Goal: Task Accomplishment & Management: Manage account settings

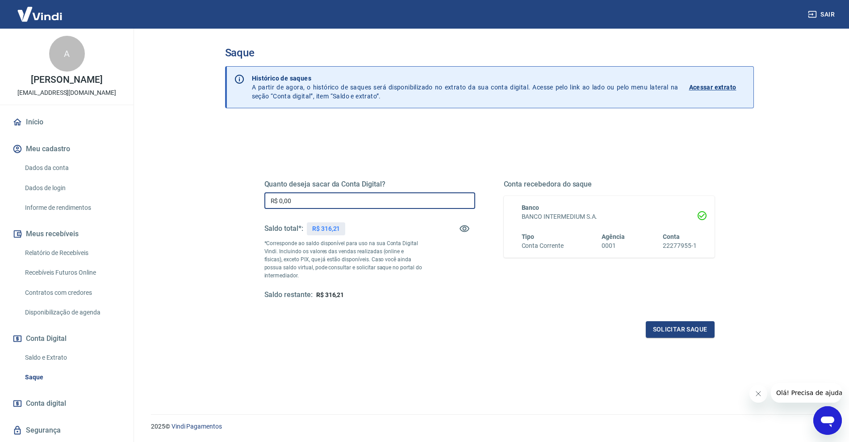
click at [315, 198] on input "R$ 0,00" at bounding box center [370, 200] width 211 height 17
type input "R$ 316,21"
click at [672, 315] on div "Quanto deseja sacar da Conta Digital? R$ 316,21 ​ Saldo total*: R$ 316,21 *Corr…" at bounding box center [490, 247] width 450 height 179
click at [672, 329] on button "Solicitar saque" at bounding box center [680, 329] width 69 height 17
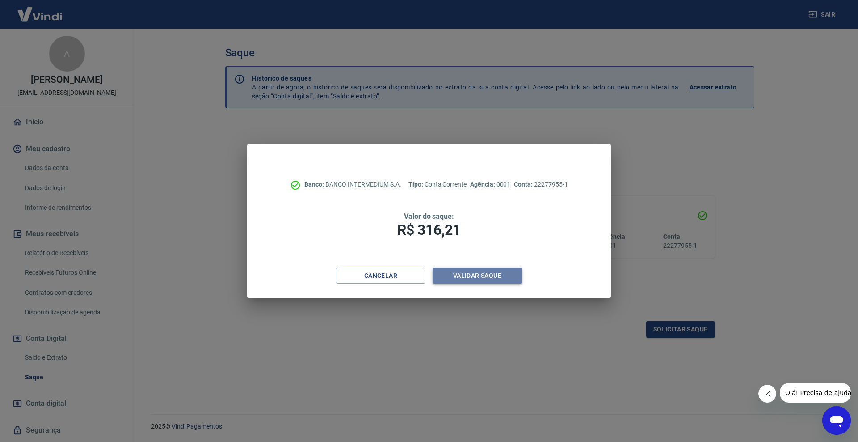
click at [468, 271] on button "Validar saque" at bounding box center [477, 275] width 89 height 17
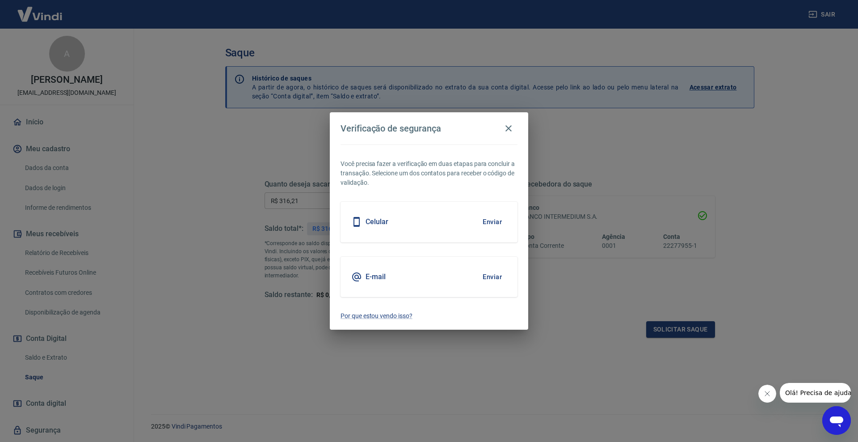
click at [413, 223] on div "Celular Enviar" at bounding box center [429, 222] width 177 height 40
click at [490, 221] on button "Enviar" at bounding box center [492, 221] width 29 height 19
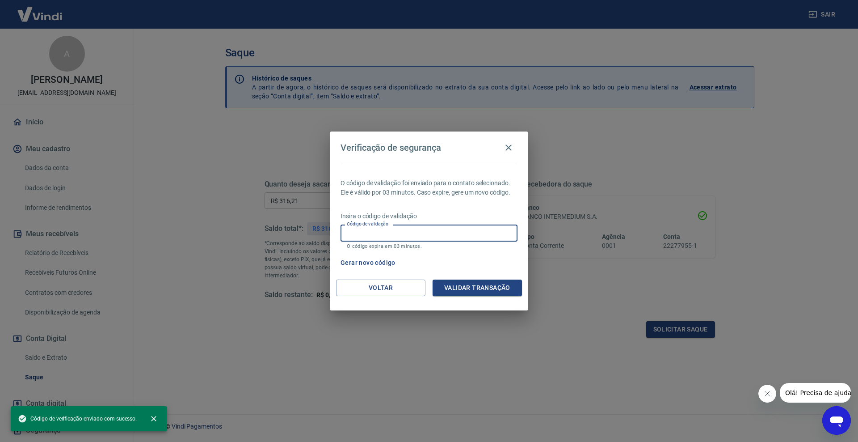
click at [436, 229] on input "Código de validação" at bounding box center [429, 232] width 177 height 17
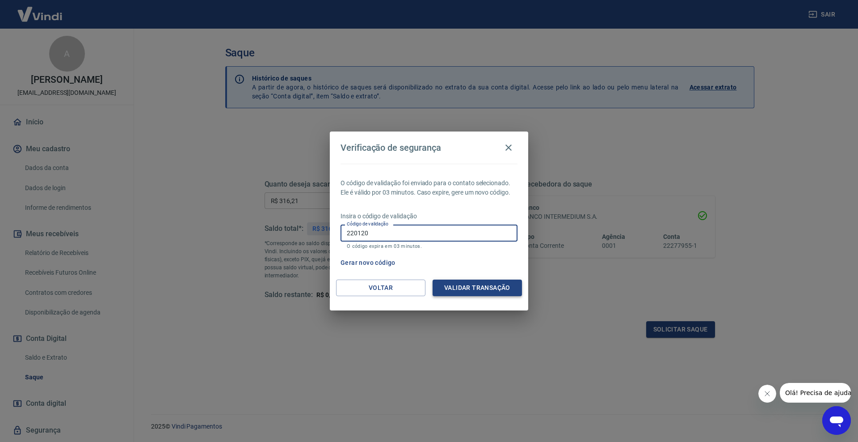
type input "220120"
click at [477, 283] on button "Validar transação" at bounding box center [477, 287] width 89 height 17
